Goal: Information Seeking & Learning: Learn about a topic

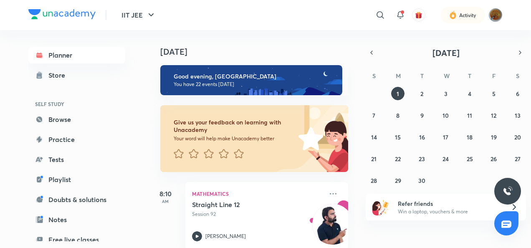
click at [367, 197] on div "Refer friends Win a laptop, vouchers & more" at bounding box center [445, 207] width 160 height 27
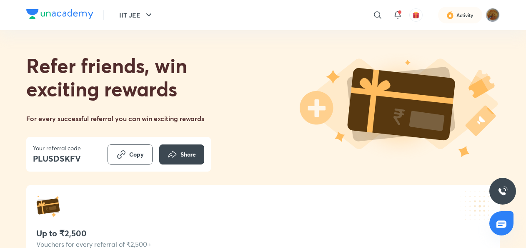
click at [142, 222] on div "Up to ₹2,500 Vouchers for every referral of ₹2,500+" at bounding box center [263, 221] width 474 height 73
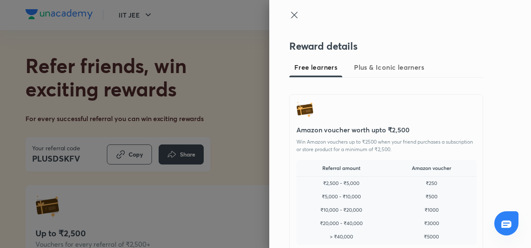
click at [291, 13] on icon at bounding box center [294, 15] width 6 height 6
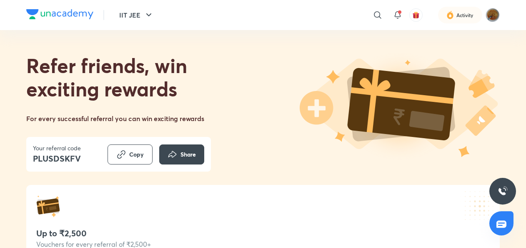
click at [225, 7] on div "IIT JEE ​ Activity" at bounding box center [263, 15] width 474 height 30
click at [236, 9] on div "​" at bounding box center [310, 15] width 154 height 20
click at [143, 19] on button "IIT JEE" at bounding box center [136, 15] width 45 height 17
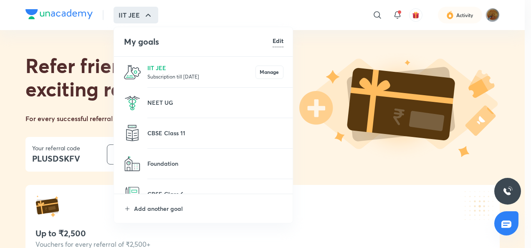
click at [90, 84] on div at bounding box center [265, 124] width 531 height 248
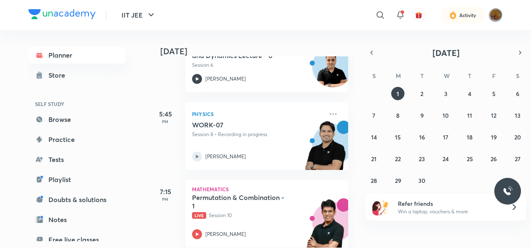
scroll to position [1485, 0]
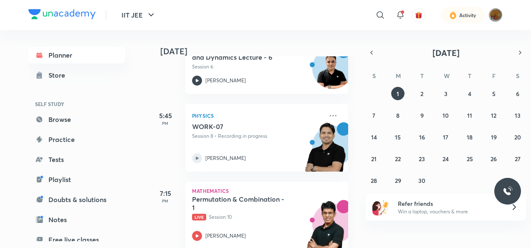
click at [226, 128] on h5 "WORK-07" at bounding box center [244, 126] width 104 height 8
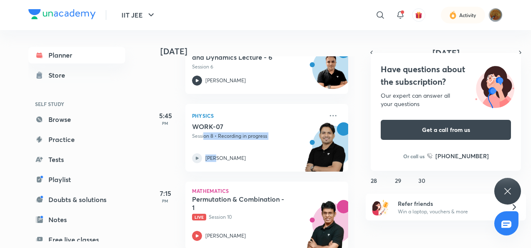
drag, startPoint x: 216, startPoint y: 148, endPoint x: 200, endPoint y: 138, distance: 18.4
click at [200, 138] on div "WORK-07 Session 8 • Recording in progress [PERSON_NAME]" at bounding box center [257, 142] width 131 height 41
click at [198, 156] on icon at bounding box center [197, 158] width 10 height 10
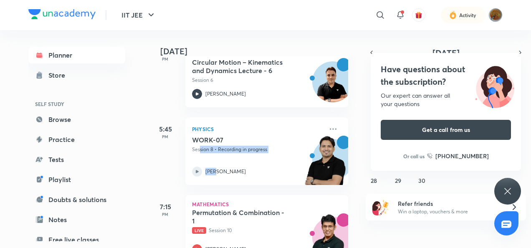
scroll to position [1467, 0]
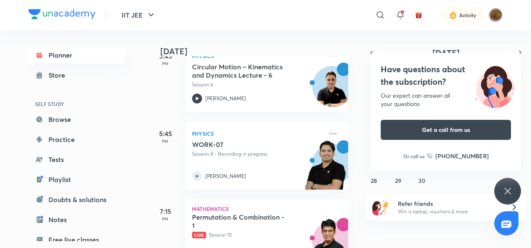
click at [159, 184] on div "5:45 PM" at bounding box center [164, 156] width 33 height 68
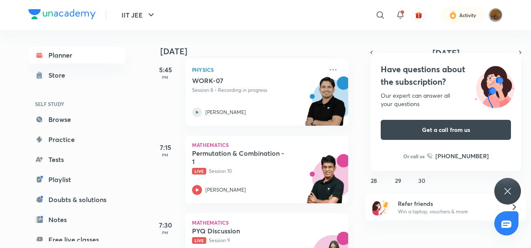
scroll to position [1577, 0]
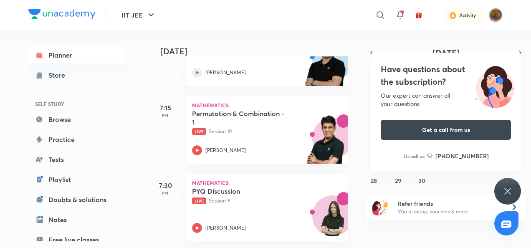
click at [510, 189] on icon at bounding box center [507, 191] width 6 height 6
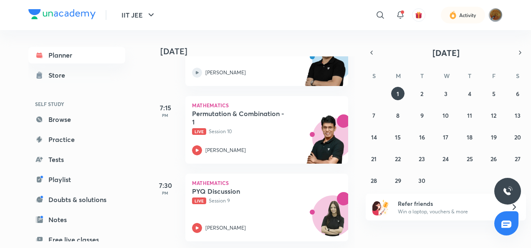
scroll to position [1497, 0]
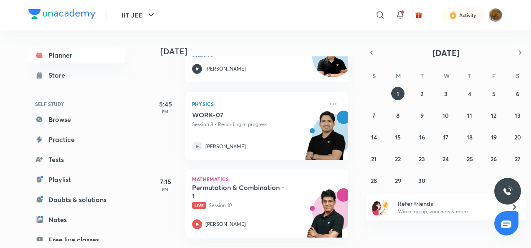
click at [194, 145] on icon at bounding box center [197, 146] width 10 height 10
click at [198, 145] on icon at bounding box center [197, 146] width 10 height 10
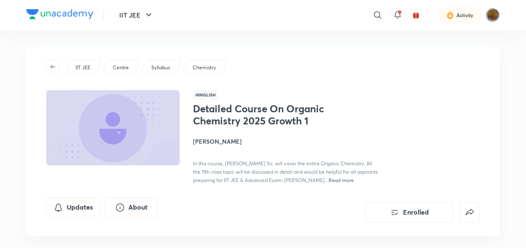
click at [84, 61] on div "IIT JEE" at bounding box center [84, 66] width 38 height 13
click at [84, 63] on div "IIT JEE" at bounding box center [84, 66] width 38 height 13
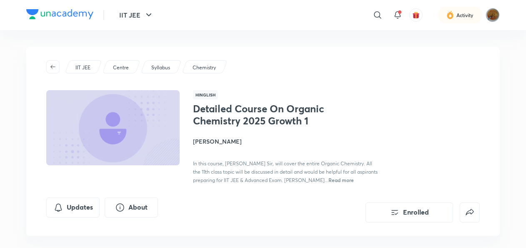
drag, startPoint x: 84, startPoint y: 63, endPoint x: 70, endPoint y: 46, distance: 21.6
click at [447, 50] on div "IIT JEE Centre Syllabus Chemistry Hinglish Detailed Course On Organic Chemistry…" at bounding box center [263, 141] width 474 height 189
click at [79, 68] on p "IIT JEE" at bounding box center [83, 68] width 15 height 8
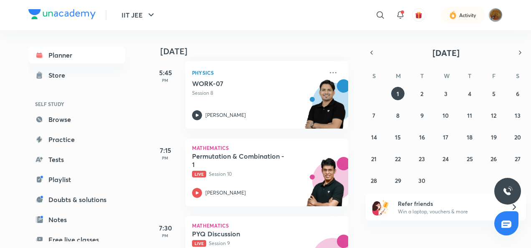
scroll to position [1489, 0]
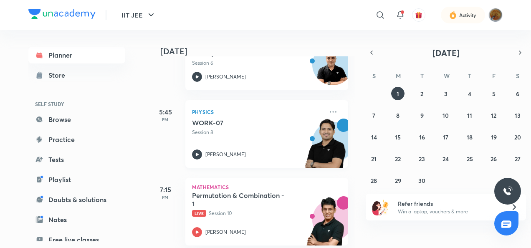
click at [194, 149] on icon at bounding box center [197, 154] width 10 height 10
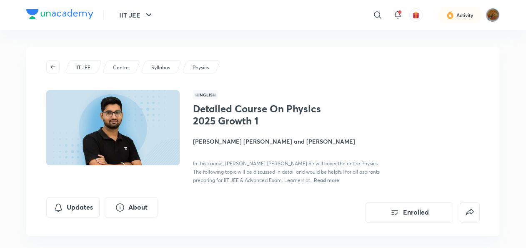
click at [86, 65] on p "IIT JEE" at bounding box center [83, 68] width 15 height 8
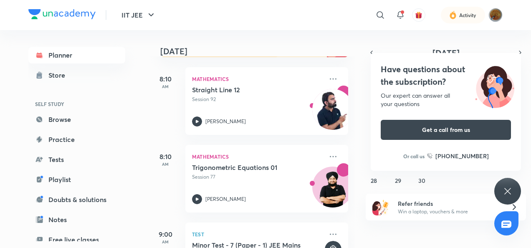
scroll to position [114, 0]
click at [328, 78] on icon at bounding box center [333, 79] width 10 height 10
click at [501, 188] on div "Have questions about the subscription? Our expert can answer all your questions…" at bounding box center [507, 191] width 27 height 27
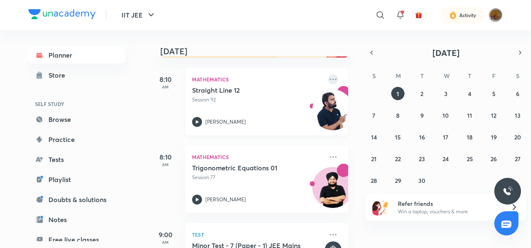
click at [330, 76] on icon at bounding box center [333, 79] width 10 height 10
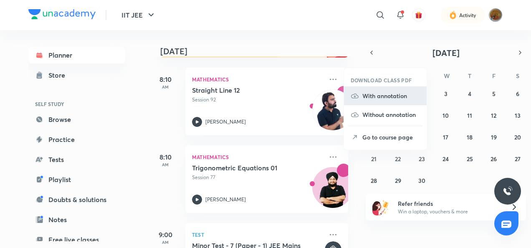
click at [388, 89] on li "With annotation" at bounding box center [385, 95] width 83 height 19
